Goal: Communication & Community: Answer question/provide support

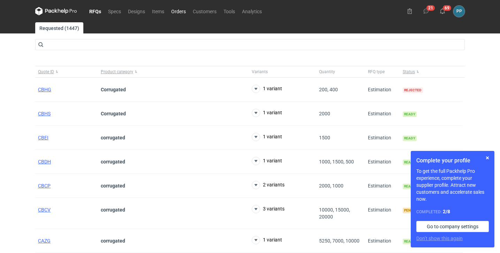
click at [179, 12] on link "Orders" at bounding box center [179, 11] width 22 height 8
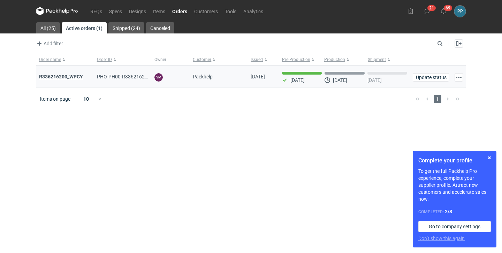
click at [57, 77] on strong "R336216200_WPCY" at bounding box center [61, 77] width 44 height 6
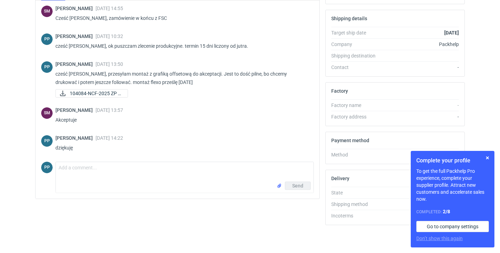
scroll to position [195, 0]
click at [78, 166] on textarea "Comment message" at bounding box center [185, 172] width 258 height 20
type textarea "A"
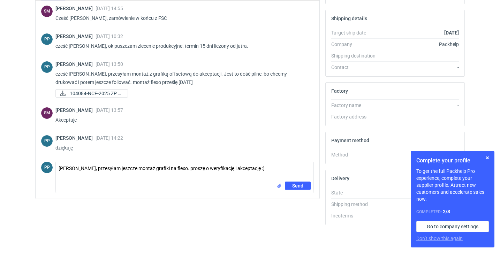
click at [279, 187] on input "file" at bounding box center [279, 185] width 6 height 7
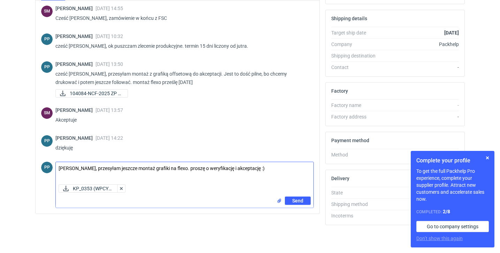
click at [252, 169] on textarea "[PERSON_NAME], przesyłam jeszcze montaż grafiki na flexo. proszę o weryfikację …" at bounding box center [185, 172] width 258 height 20
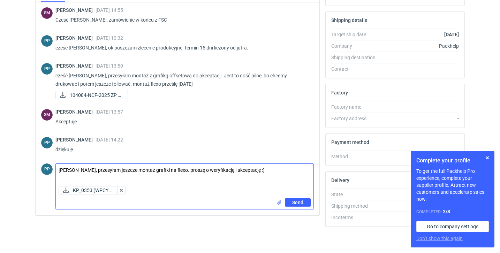
click at [171, 169] on textarea "[PERSON_NAME], przesyłam jeszcze montaż grafiki na flexo. proszę o weryfikację …" at bounding box center [185, 174] width 258 height 20
click at [201, 172] on textarea "[PERSON_NAME], przesyłam jeszcze montaż grafiki na flexo (2 str. PDF). proszę o…" at bounding box center [185, 174] width 258 height 20
click at [58, 169] on textarea "[PERSON_NAME], przesyłam jeszcze montaż grafiki na flexo (2 str. PDF). Proszę o…" at bounding box center [185, 174] width 258 height 20
drag, startPoint x: 66, startPoint y: 171, endPoint x: 64, endPoint y: 174, distance: 3.6
click at [66, 171] on textarea "Część [PERSON_NAME], przesyłam jeszcze montaż grafiki na flexo (2 str. PDF). Pr…" at bounding box center [185, 174] width 258 height 20
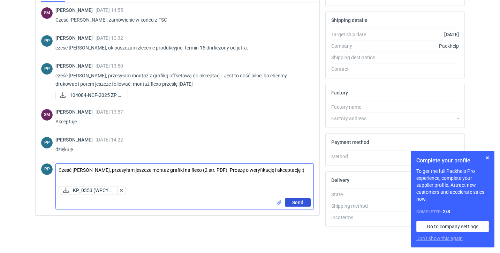
type textarea "Cześć [PERSON_NAME], przesyłam jeszcze montaż grafiki na flexo (2 str. PDF). Pr…"
click at [297, 204] on span "Send" at bounding box center [297, 202] width 11 height 5
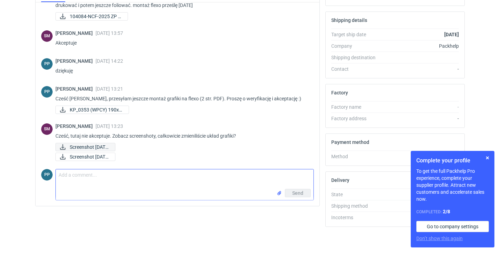
scroll to position [79, 0]
click at [75, 146] on span "Screenshot [DATE].." at bounding box center [90, 147] width 40 height 8
click at [61, 157] on icon at bounding box center [63, 157] width 6 height 6
click at [61, 158] on icon at bounding box center [63, 157] width 8 height 6
click at [63, 176] on textarea "Comment message" at bounding box center [185, 179] width 258 height 20
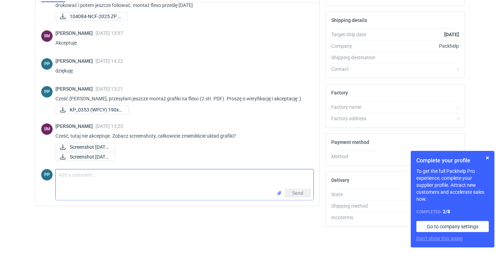
type textarea "S"
click at [183, 177] on textarea "tak było w plikach przesłanych razem z zam" at bounding box center [185, 179] width 258 height 20
type textarea "tak było w plikach przesłanych razem z zamówieniem ;)"
click at [297, 191] on span "Send" at bounding box center [297, 193] width 11 height 5
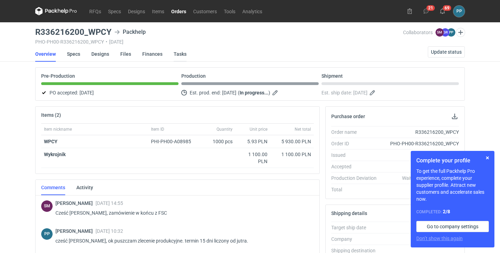
scroll to position [0, 1]
click at [102, 53] on link "Designs" at bounding box center [100, 53] width 18 height 15
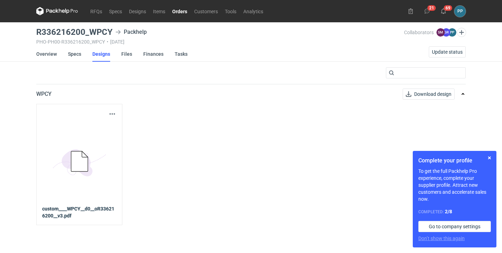
click at [77, 166] on icon at bounding box center [79, 161] width 17 height 20
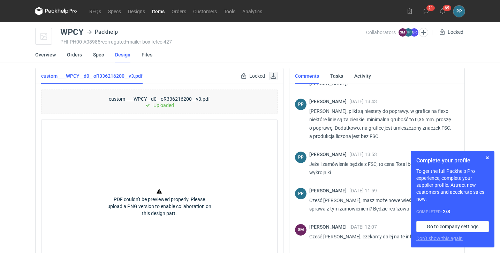
click at [274, 75] on link at bounding box center [273, 76] width 8 height 8
click at [273, 78] on link at bounding box center [273, 76] width 8 height 8
click at [41, 55] on link "Overview" at bounding box center [45, 54] width 21 height 15
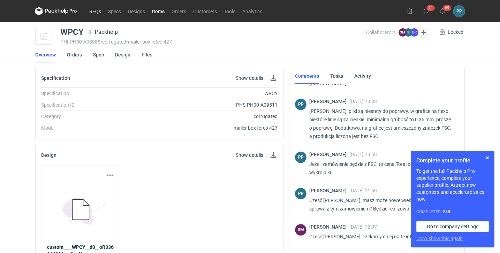
click at [96, 9] on link "RFQs" at bounding box center [95, 11] width 19 height 8
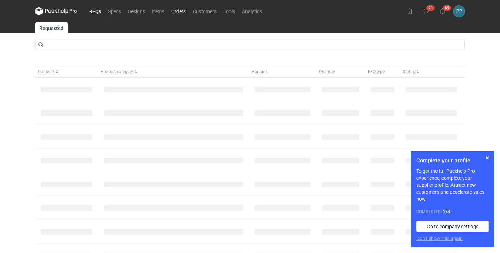
click at [178, 10] on link "Orders" at bounding box center [179, 11] width 22 height 8
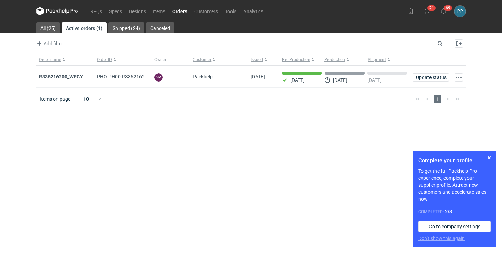
click at [178, 12] on link "Orders" at bounding box center [180, 11] width 22 height 8
click at [53, 77] on strong "R336216200_WPCY" at bounding box center [61, 77] width 44 height 6
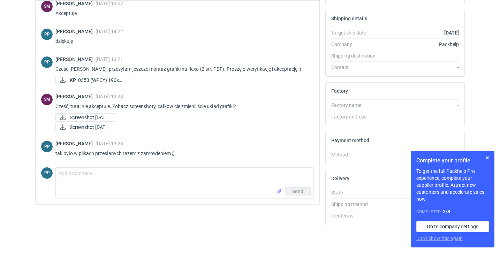
scroll to position [195, 0]
click at [71, 171] on textarea "Comment message" at bounding box center [185, 178] width 258 height 20
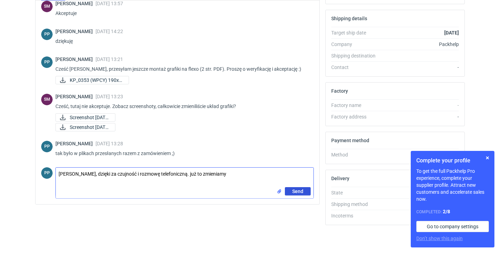
type textarea "[PERSON_NAME], dzięki za czujność i rozmowę telefoniczną. już to zmieniamy"
click at [300, 192] on span "Send" at bounding box center [297, 191] width 11 height 5
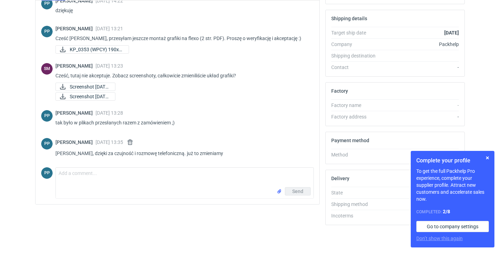
scroll to position [135, 0]
